Goal: Transaction & Acquisition: Download file/media

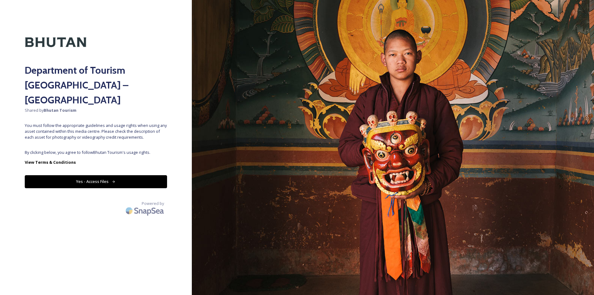
click at [87, 175] on button "Yes - Access Files" at bounding box center [96, 181] width 142 height 13
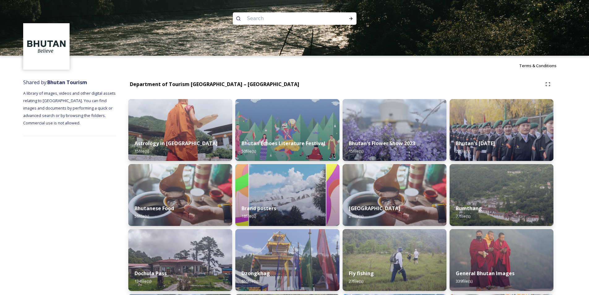
click at [282, 19] on input at bounding box center [286, 19] width 85 height 14
type input "MONK"
click at [349, 18] on icon at bounding box center [351, 18] width 5 height 5
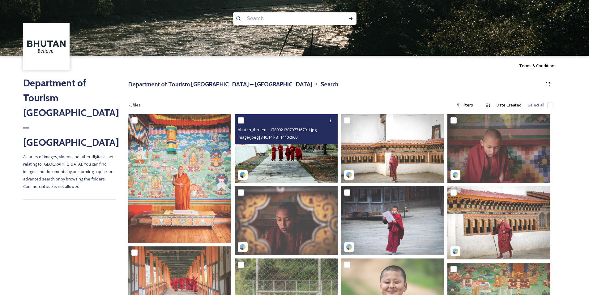
click at [292, 150] on img at bounding box center [286, 148] width 103 height 69
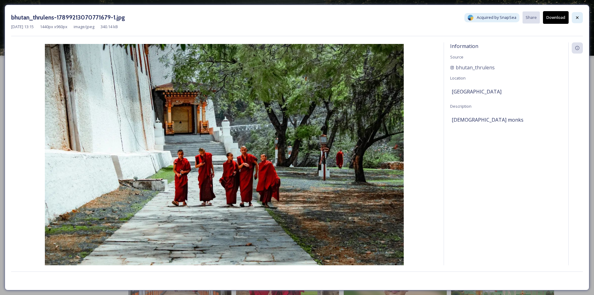
click at [576, 18] on icon at bounding box center [577, 17] width 2 height 2
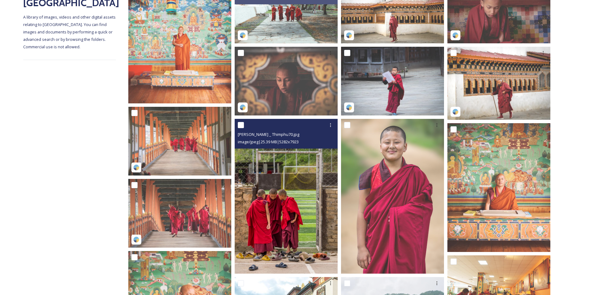
scroll to position [186, 0]
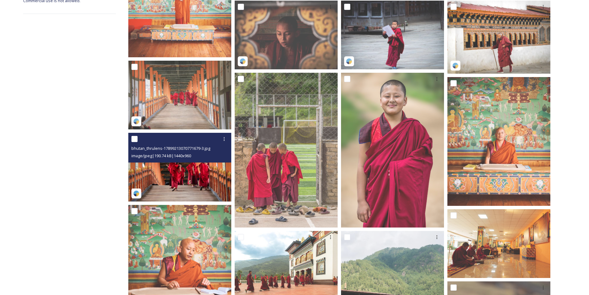
click at [175, 181] on img at bounding box center [179, 167] width 103 height 69
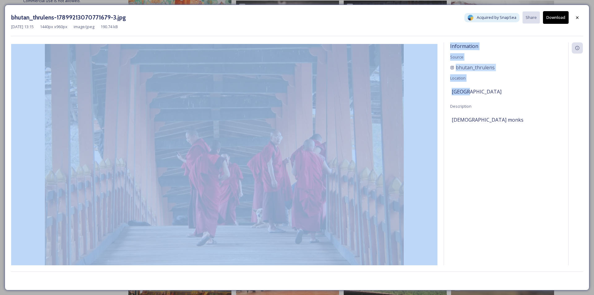
drag, startPoint x: 464, startPoint y: 91, endPoint x: 440, endPoint y: 90, distance: 24.1
click at [440, 90] on div "Information Source bhutan_thrulens Location [GEOGRAPHIC_DATA] Description [DEMO…" at bounding box center [297, 153] width 572 height 223
drag, startPoint x: 495, startPoint y: 122, endPoint x: 411, endPoint y: 105, distance: 85.7
click at [411, 105] on div "Information Source bhutan_thrulens Location [GEOGRAPHIC_DATA] Description [DEMO…" at bounding box center [297, 153] width 572 height 223
click at [493, 118] on span "[DEMOGRAPHIC_DATA] monks" at bounding box center [488, 119] width 72 height 7
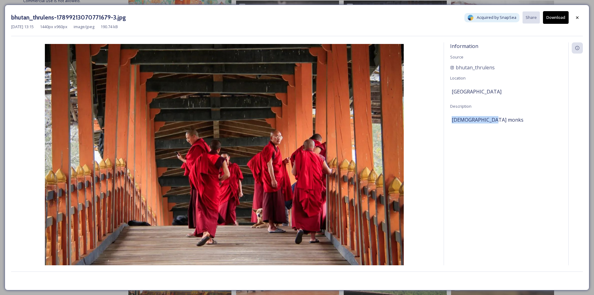
drag, startPoint x: 499, startPoint y: 118, endPoint x: 446, endPoint y: 123, distance: 52.5
click at [446, 123] on div "Information Source bhutan_thrulens Location [GEOGRAPHIC_DATA] Description [DEMO…" at bounding box center [506, 161] width 124 height 239
click at [483, 136] on div "Information Source bhutan_thrulens Location [GEOGRAPHIC_DATA] Description [DEMO…" at bounding box center [506, 161] width 124 height 239
click at [561, 19] on button "Download" at bounding box center [556, 17] width 26 height 13
click at [575, 17] on icon at bounding box center [577, 17] width 5 height 5
